Goal: Task Accomplishment & Management: Complete application form

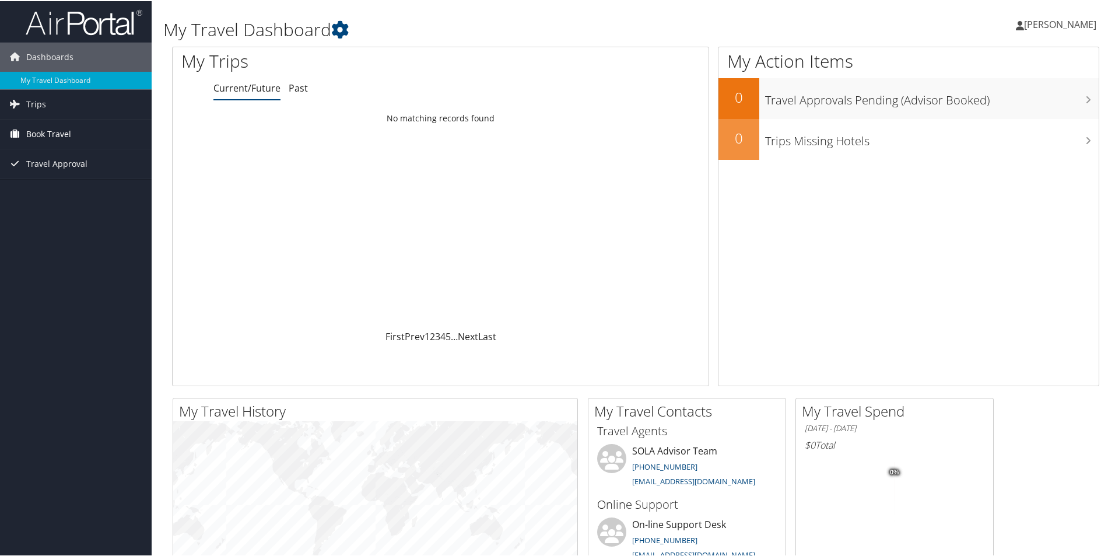
click at [49, 129] on span "Book Travel" at bounding box center [48, 132] width 45 height 29
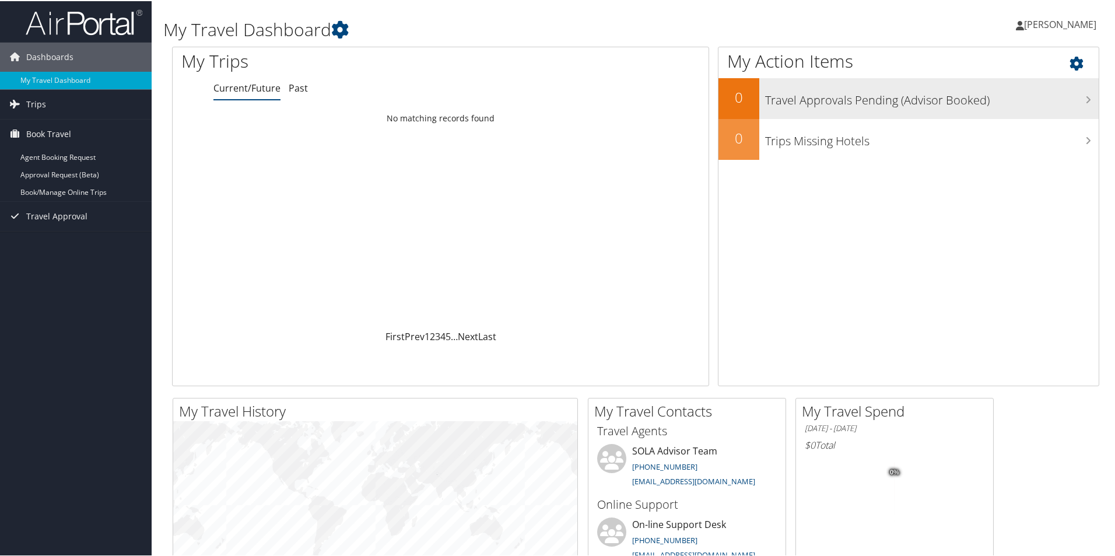
click at [868, 105] on h3 "Travel Approvals Pending (Advisor Booked)" at bounding box center [932, 96] width 334 height 22
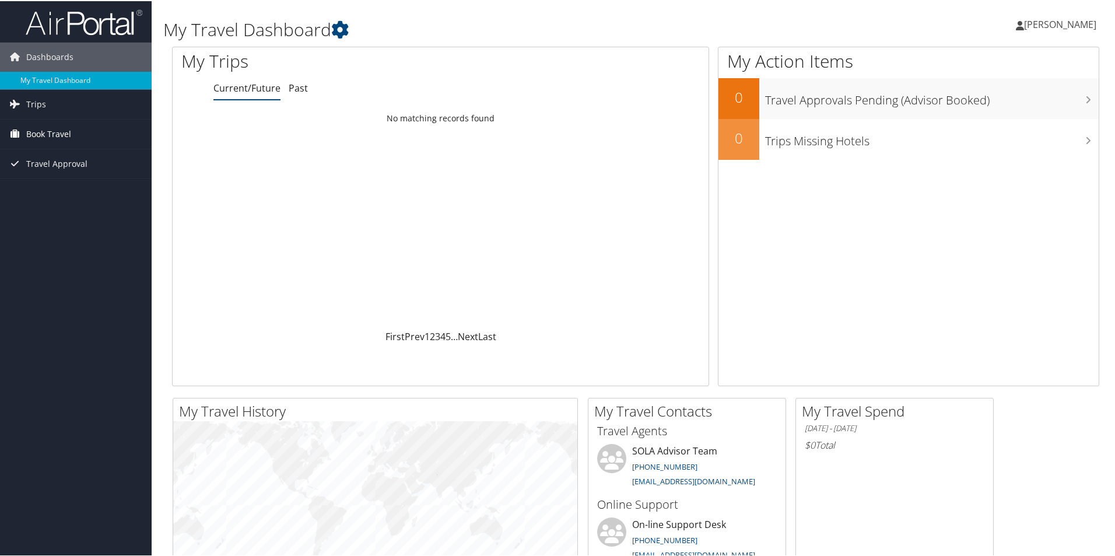
click at [44, 131] on span "Book Travel" at bounding box center [48, 132] width 45 height 29
click at [55, 134] on span "Book Travel" at bounding box center [48, 132] width 45 height 29
click at [52, 155] on link "Agent Booking Request" at bounding box center [76, 157] width 152 height 18
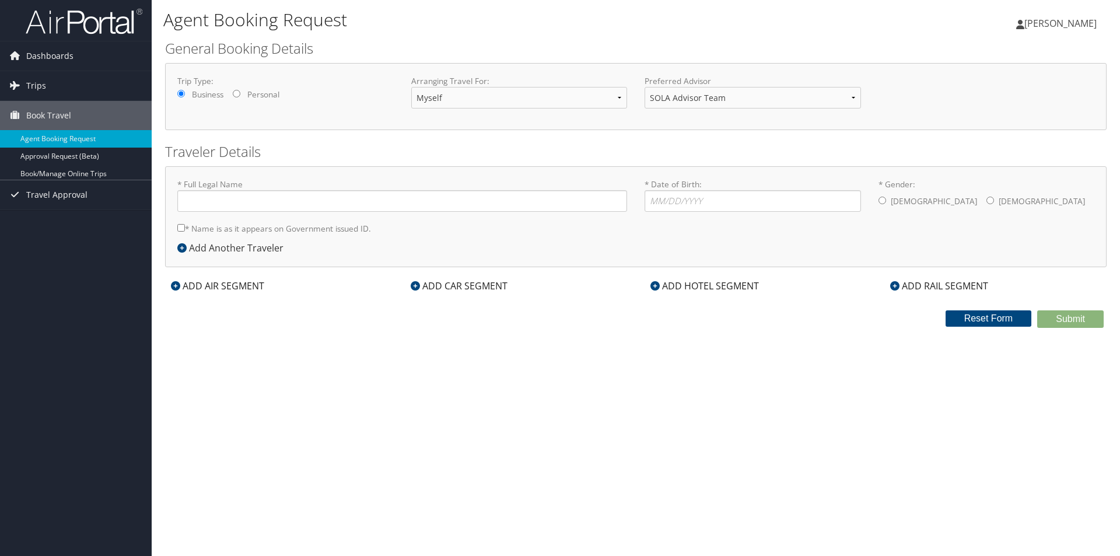
type input "Erica Reynolds"
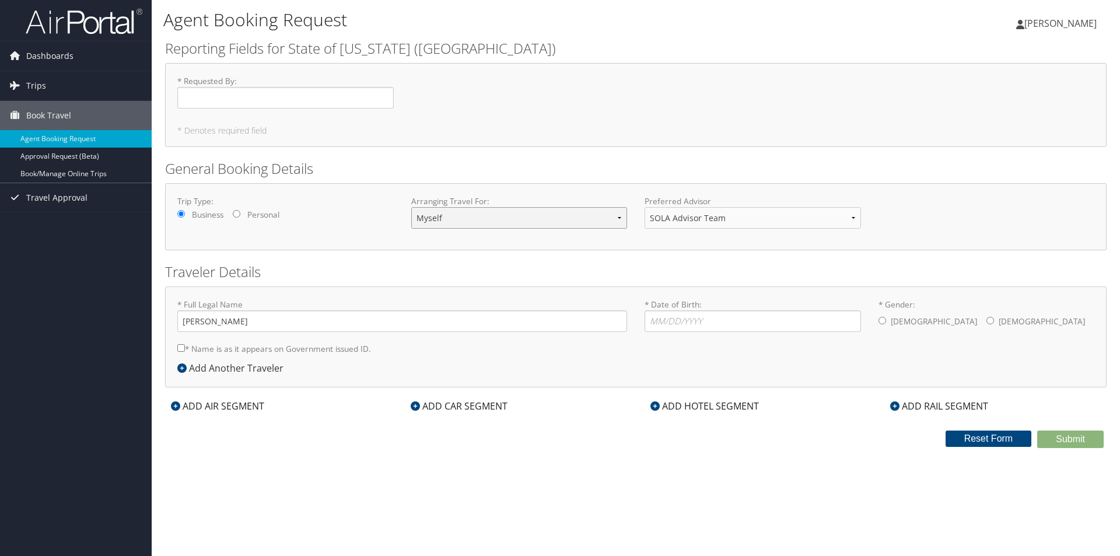
click at [599, 213] on select "Myself Another Traveler Guest Traveler" at bounding box center [519, 218] width 216 height 22
select select "another"
click at [411, 207] on select "Myself Another Traveler Guest Traveler" at bounding box center [519, 218] width 216 height 22
click at [663, 221] on select "SOLA Advisor Team" at bounding box center [753, 218] width 216 height 22
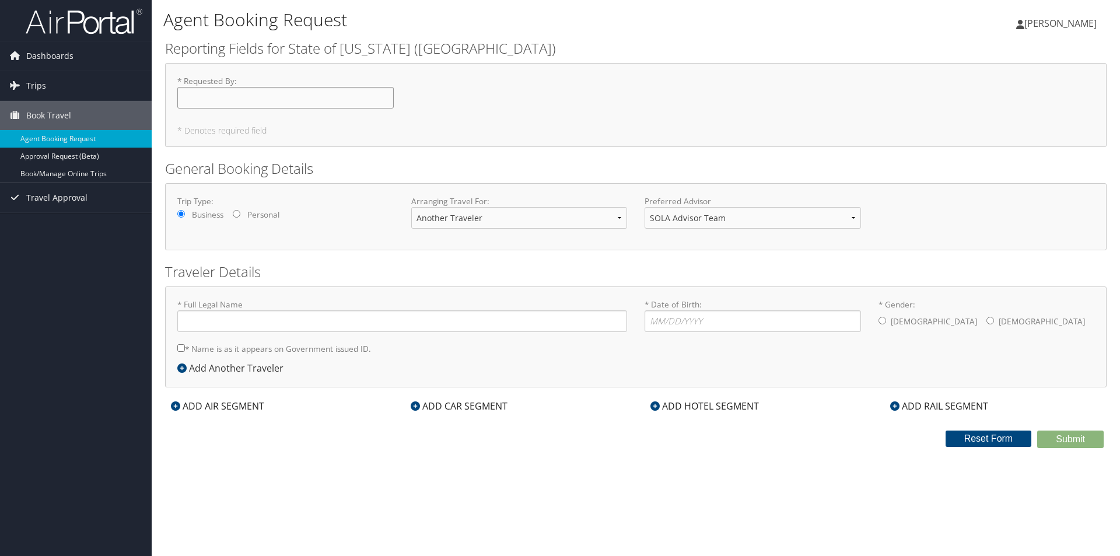
click at [237, 96] on input "* Requested By : Required" at bounding box center [285, 98] width 216 height 22
type input "[PERSON_NAME]"
click at [54, 172] on link "Book/Manage Online Trips" at bounding box center [76, 174] width 152 height 18
